Goal: Task Accomplishment & Management: Manage account settings

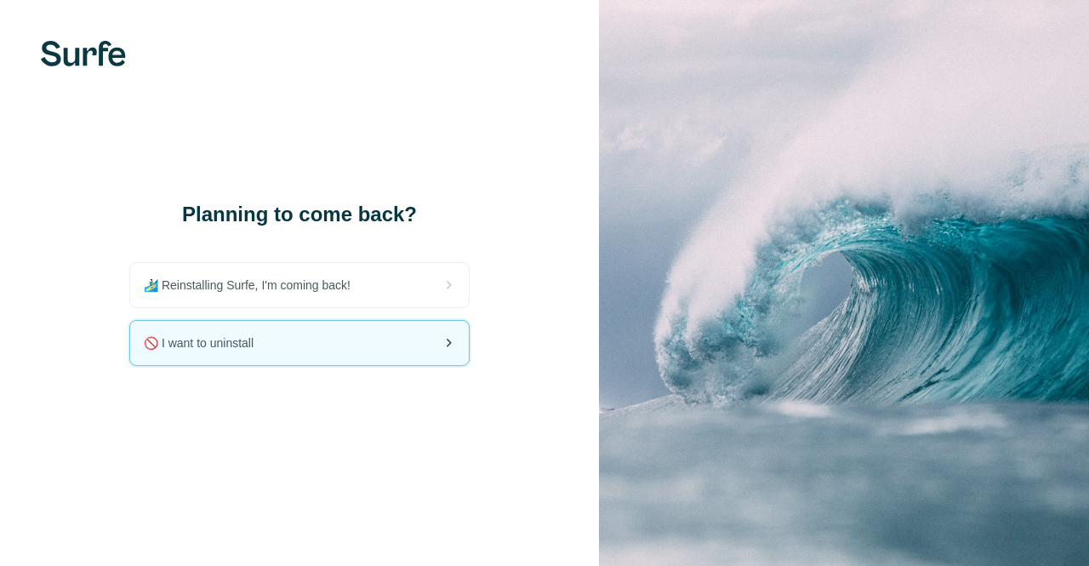
click at [317, 341] on div "🚫 I want to uninstall" at bounding box center [299, 343] width 339 height 44
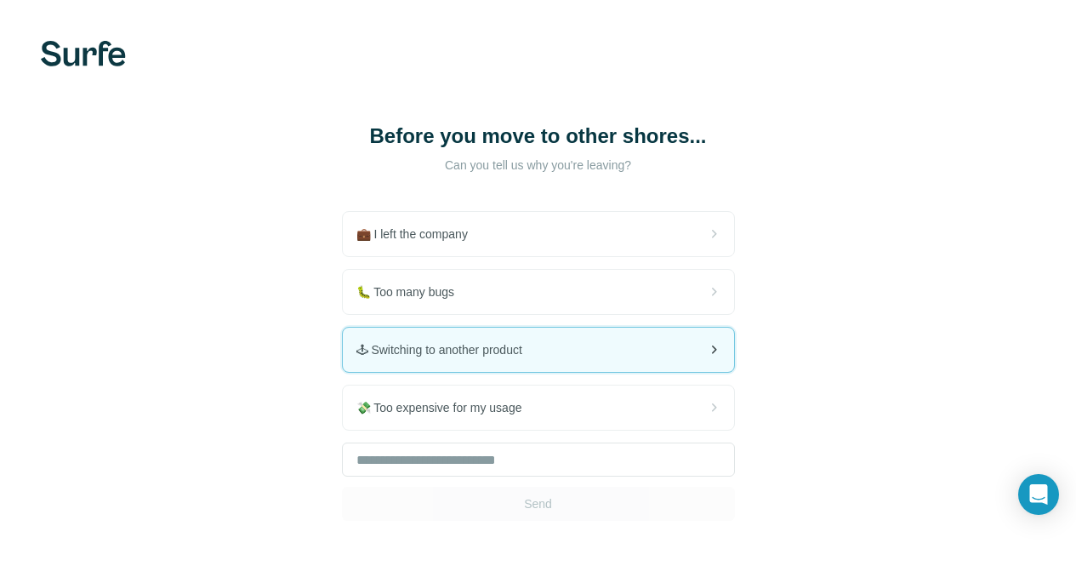
click at [357, 346] on span "🕹 Switching to another product" at bounding box center [447, 349] width 180 height 17
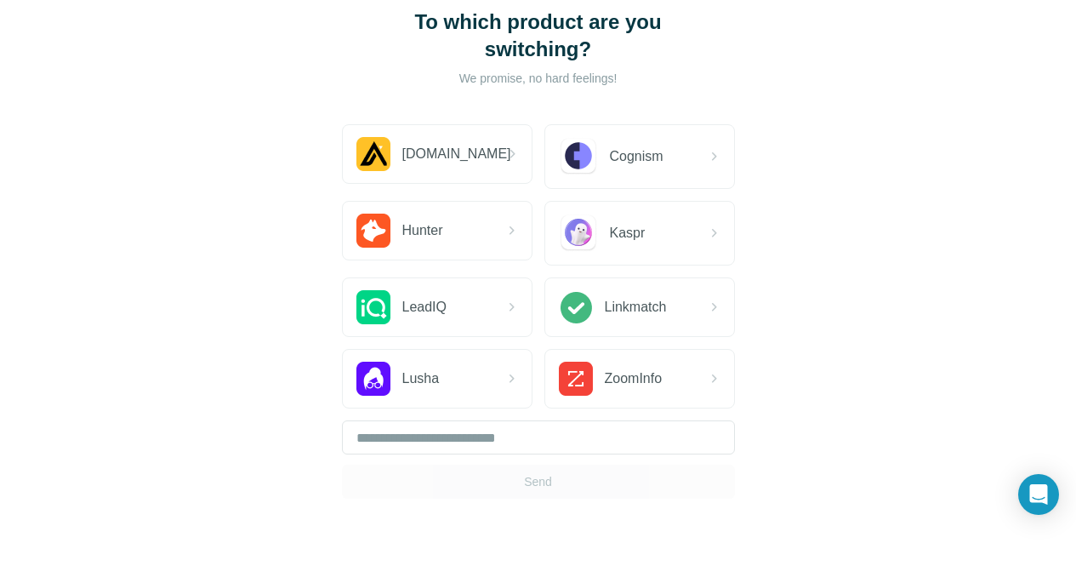
scroll to position [169, 0]
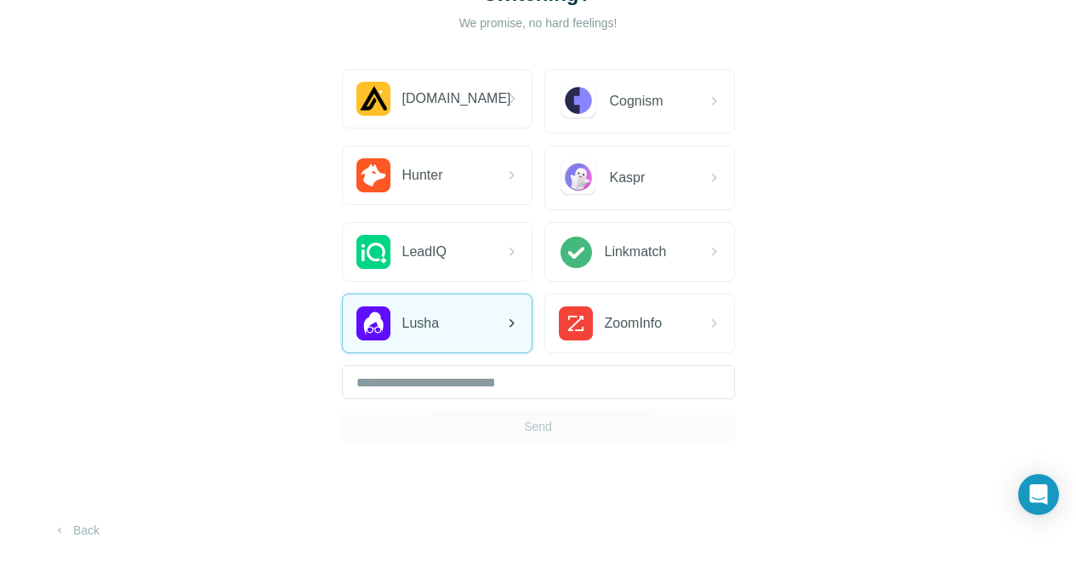
click at [343, 319] on div "Lusha" at bounding box center [437, 323] width 189 height 58
